Goal: Navigation & Orientation: Find specific page/section

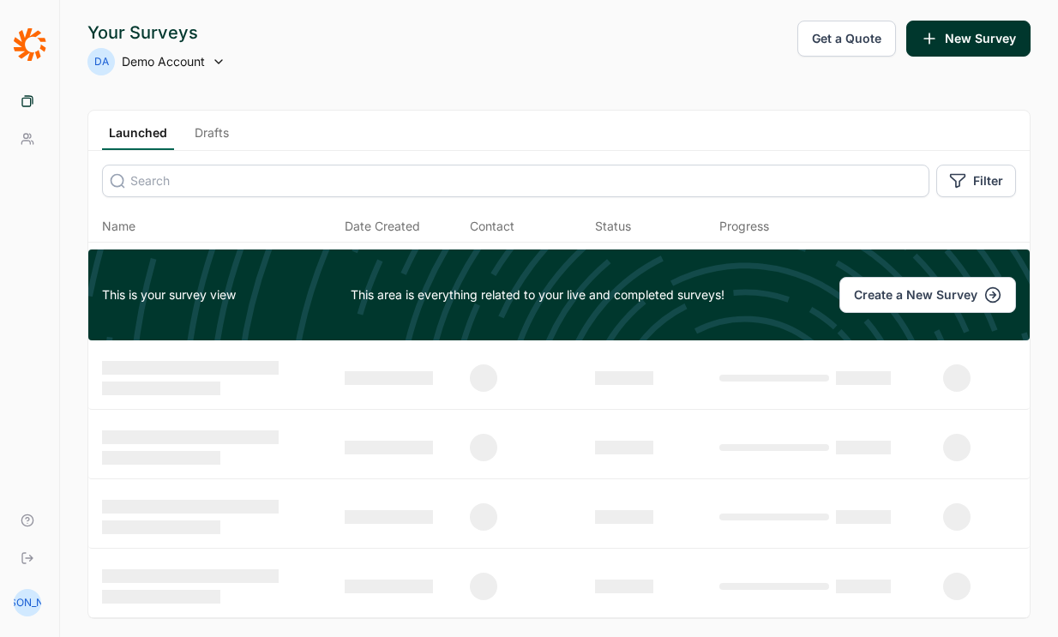
click at [184, 61] on span "Demo Account" at bounding box center [163, 61] width 83 height 17
click at [196, 69] on span "Demo Account" at bounding box center [163, 61] width 83 height 17
click at [36, 142] on link "Your Team" at bounding box center [29, 139] width 45 height 38
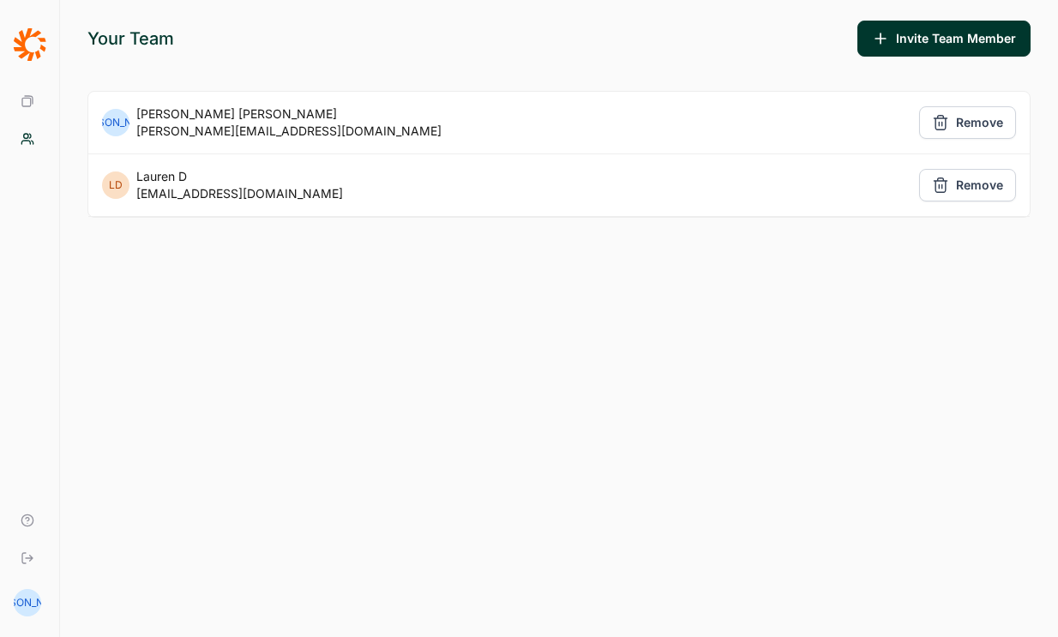
click at [35, 87] on link "Your Surveys" at bounding box center [29, 101] width 45 height 38
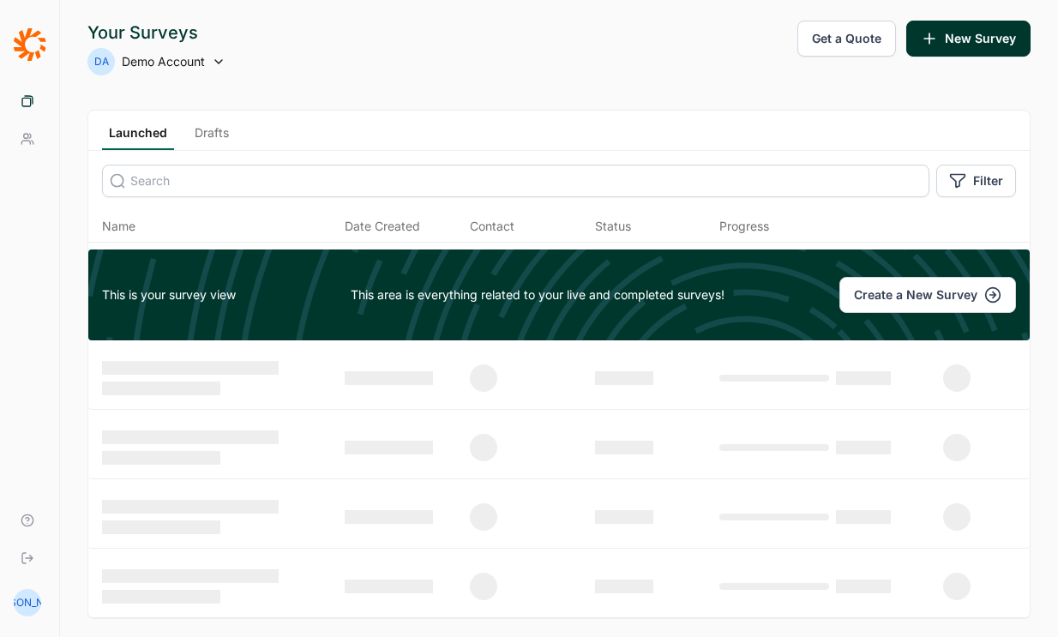
click at [424, 108] on div "Your Surveys DA Demo Account Get a Quote New Survey Launched Drafts Filter Name…" at bounding box center [559, 367] width 998 height 735
